Goal: Transaction & Acquisition: Purchase product/service

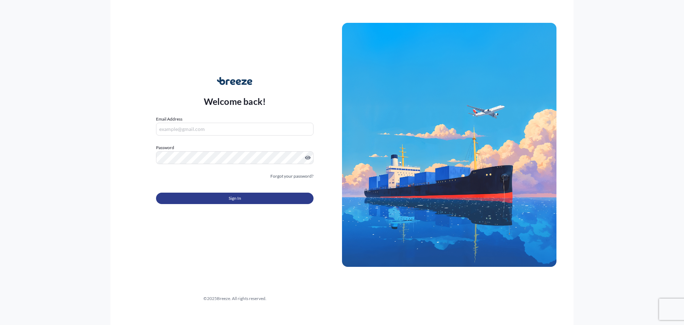
type input "[EMAIL_ADDRESS][DOMAIN_NAME]"
click at [232, 197] on span "Sign In" at bounding box center [235, 198] width 12 height 7
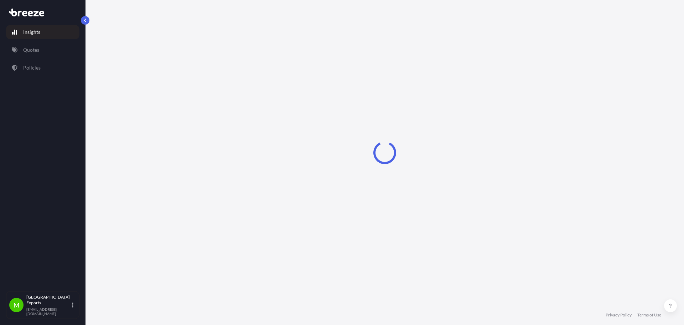
select select "2025"
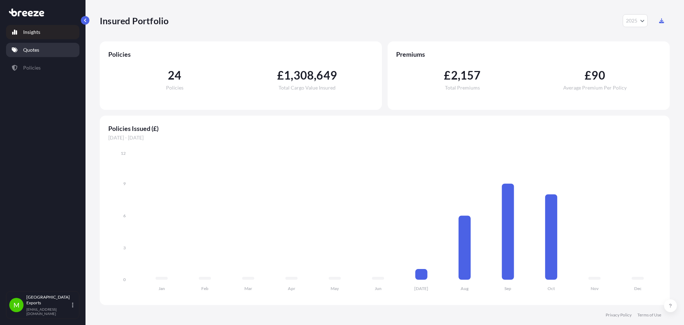
click at [51, 50] on link "Quotes" at bounding box center [42, 50] width 73 height 14
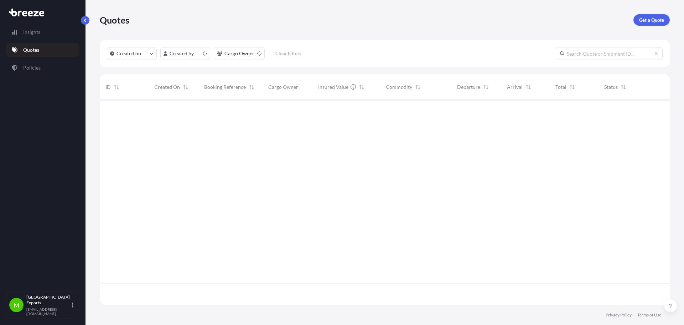
scroll to position [204, 565]
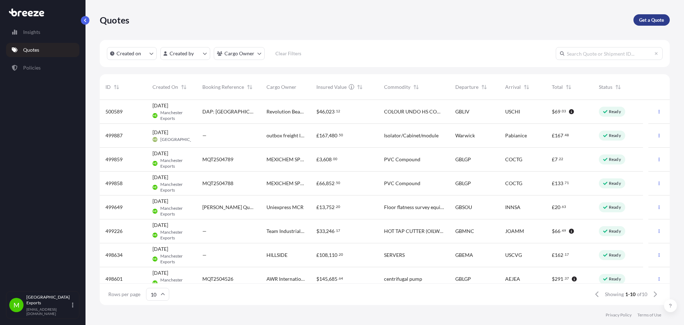
click at [649, 21] on p "Get a Quote" at bounding box center [651, 19] width 25 height 7
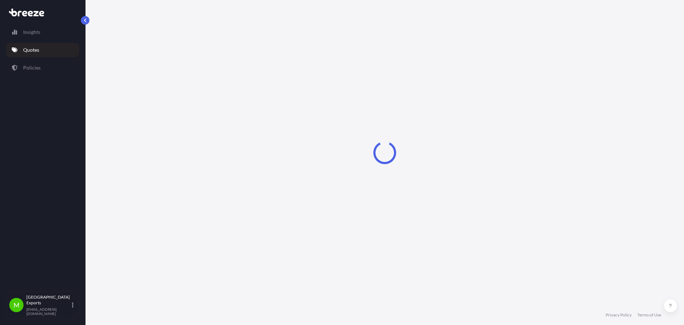
select select "Sea"
select select "1"
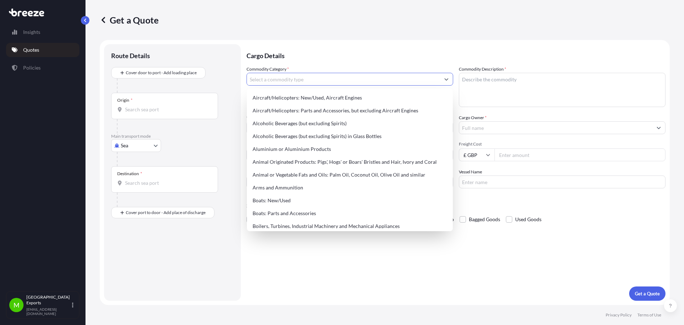
click at [268, 81] on input "Commodity Category *" at bounding box center [343, 79] width 193 height 13
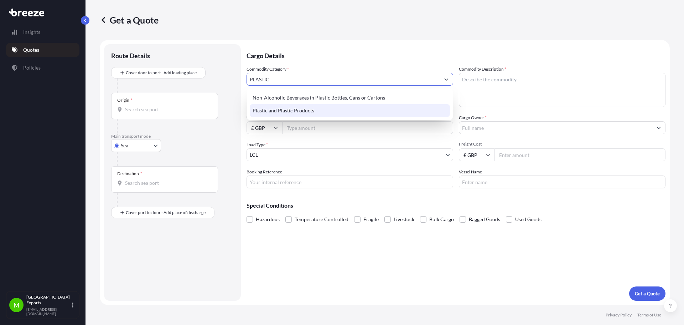
click at [296, 107] on div "Plastic and Plastic Products" at bounding box center [350, 110] width 200 height 13
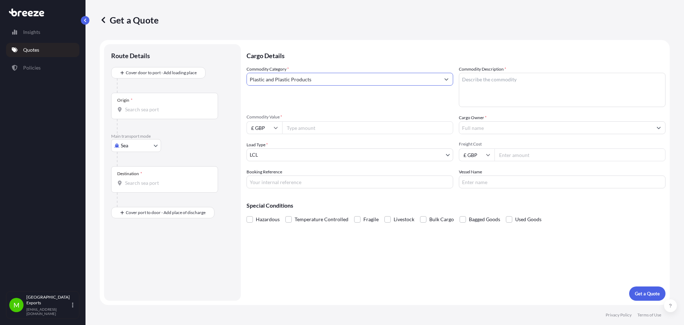
type input "Plastic and Plastic Products"
click at [485, 85] on textarea "Commodity Description *" at bounding box center [562, 90] width 207 height 34
type textarea "p"
type textarea "PVC COMPOUND"
click at [378, 124] on input "Commodity Value *" at bounding box center [367, 127] width 171 height 13
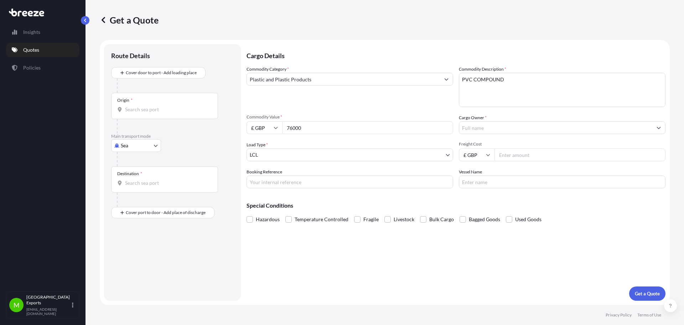
type input "76000"
click at [501, 123] on input "Cargo Owner *" at bounding box center [555, 127] width 193 height 13
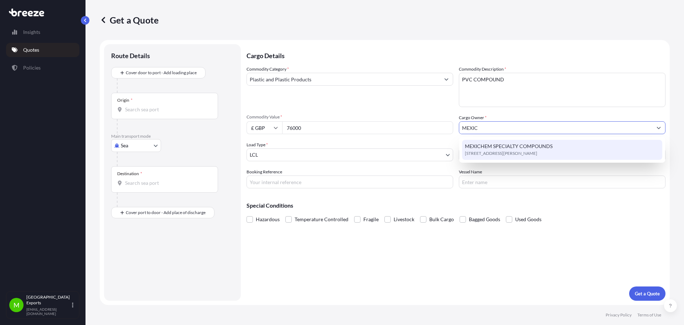
click at [515, 153] on span "[STREET_ADDRESS][PERSON_NAME]" at bounding box center [501, 153] width 72 height 7
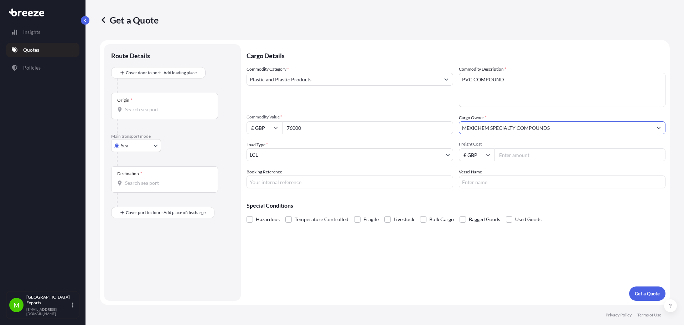
type input "MEXICHEM SPECIALTY COMPOUNDS"
click at [339, 153] on body "15 options available. 6 options available. 2 options available. 1 option availa…" at bounding box center [342, 162] width 684 height 325
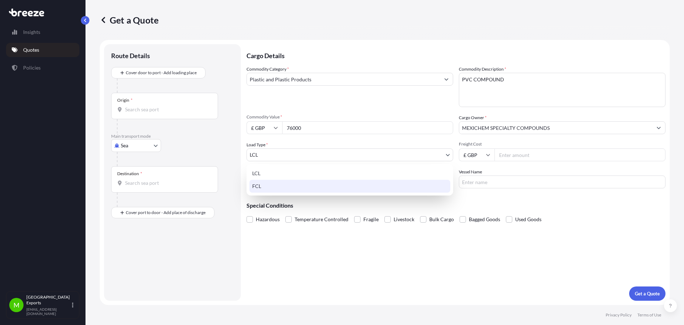
click at [284, 186] on div "FCL" at bounding box center [350, 186] width 201 height 13
select select "2"
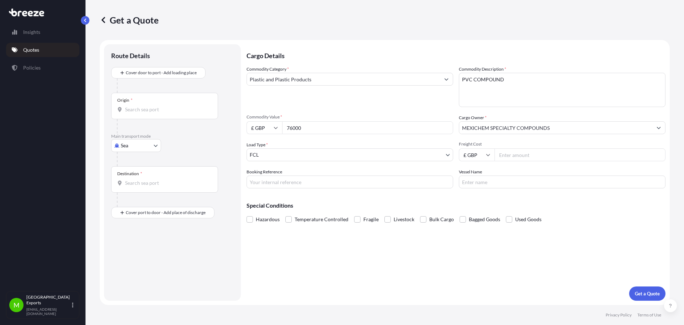
click at [517, 154] on input "Freight Cost" at bounding box center [580, 154] width 171 height 13
type input "1065"
drag, startPoint x: 280, startPoint y: 179, endPoint x: 281, endPoint y: 173, distance: 6.1
click at [280, 179] on input "Booking Reference" at bounding box center [350, 181] width 207 height 13
type input "MQT2504927"
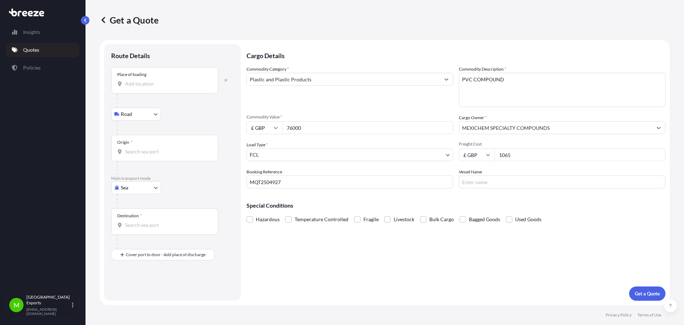
click at [140, 87] on input "Place of loading" at bounding box center [167, 83] width 84 height 7
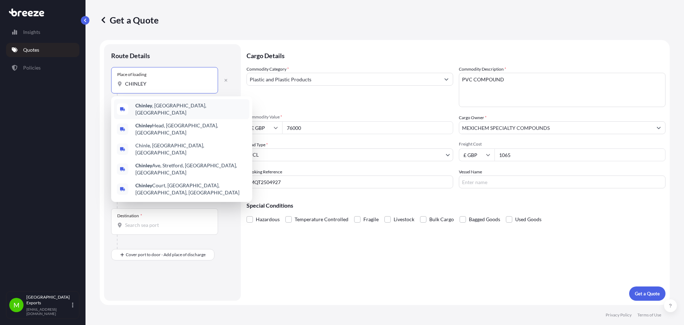
click at [150, 101] on div "Chinley , [GEOGRAPHIC_DATA], [GEOGRAPHIC_DATA]" at bounding box center [181, 109] width 135 height 20
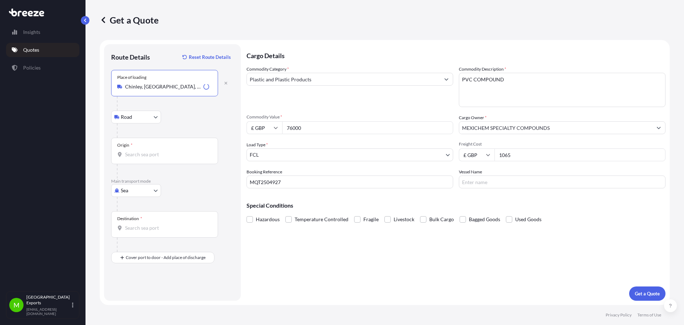
type input "Chinley, [GEOGRAPHIC_DATA], [GEOGRAPHIC_DATA]"
click at [144, 114] on body "0 options available. 5 options available. Insights Quotes Policies M Manchester…" at bounding box center [342, 162] width 684 height 325
click at [131, 147] on span "Rail" at bounding box center [129, 148] width 9 height 7
click at [153, 114] on body "5 options available. Insights Quotes Policies M Manchester Exports [EMAIL_ADDRE…" at bounding box center [342, 162] width 684 height 325
click at [136, 132] on div "Road" at bounding box center [136, 135] width 44 height 13
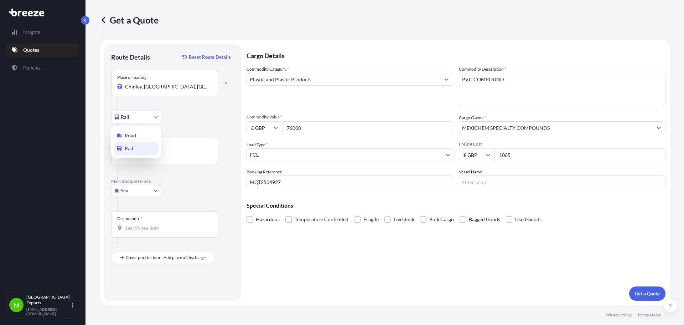
select select "Road"
click at [132, 153] on input "Origin *" at bounding box center [167, 154] width 84 height 7
type input "GBFXT - Felixstowe, [GEOGRAPHIC_DATA]"
click at [149, 220] on div "Destination *" at bounding box center [164, 224] width 107 height 26
click at [149, 224] on input "Destination *" at bounding box center [167, 227] width 84 height 7
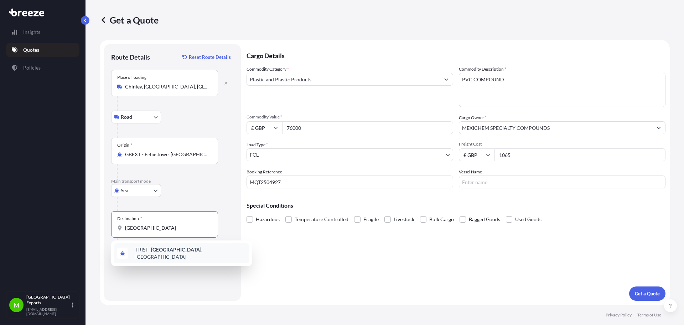
click at [149, 254] on span "TRIST - [GEOGRAPHIC_DATA] , [GEOGRAPHIC_DATA]" at bounding box center [190, 253] width 111 height 14
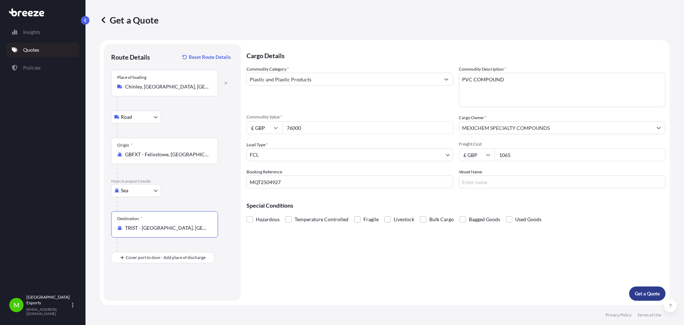
type input "TRIST - [GEOGRAPHIC_DATA], [GEOGRAPHIC_DATA]"
click at [649, 292] on p "Get a Quote" at bounding box center [647, 293] width 25 height 7
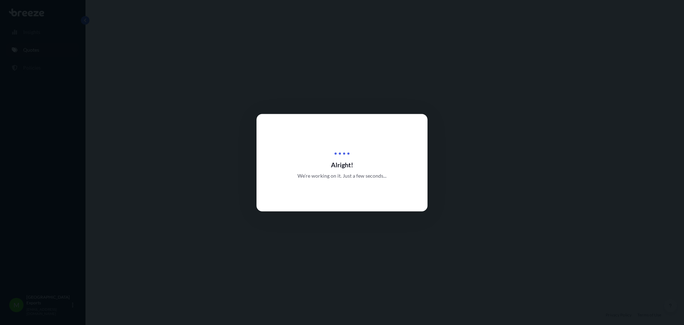
select select "Road"
select select "Sea"
select select "2"
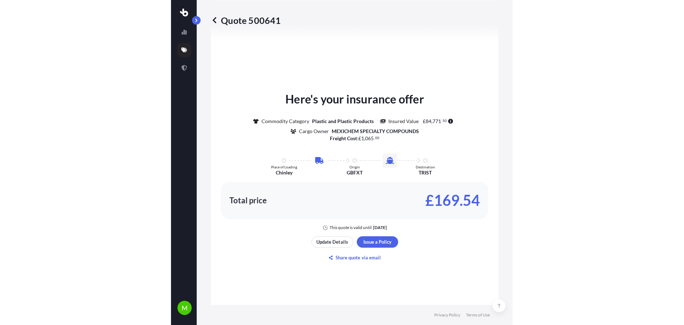
scroll to position [314, 0]
